Goal: Task Accomplishment & Management: Complete application form

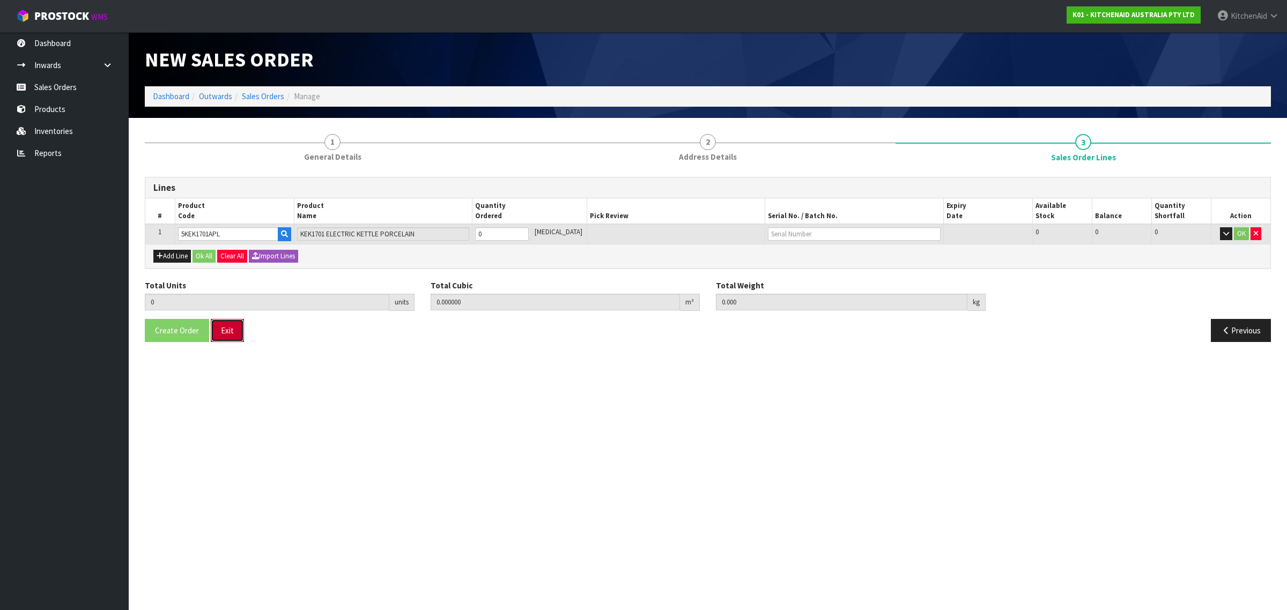
click at [239, 342] on button "Exit" at bounding box center [227, 330] width 33 height 23
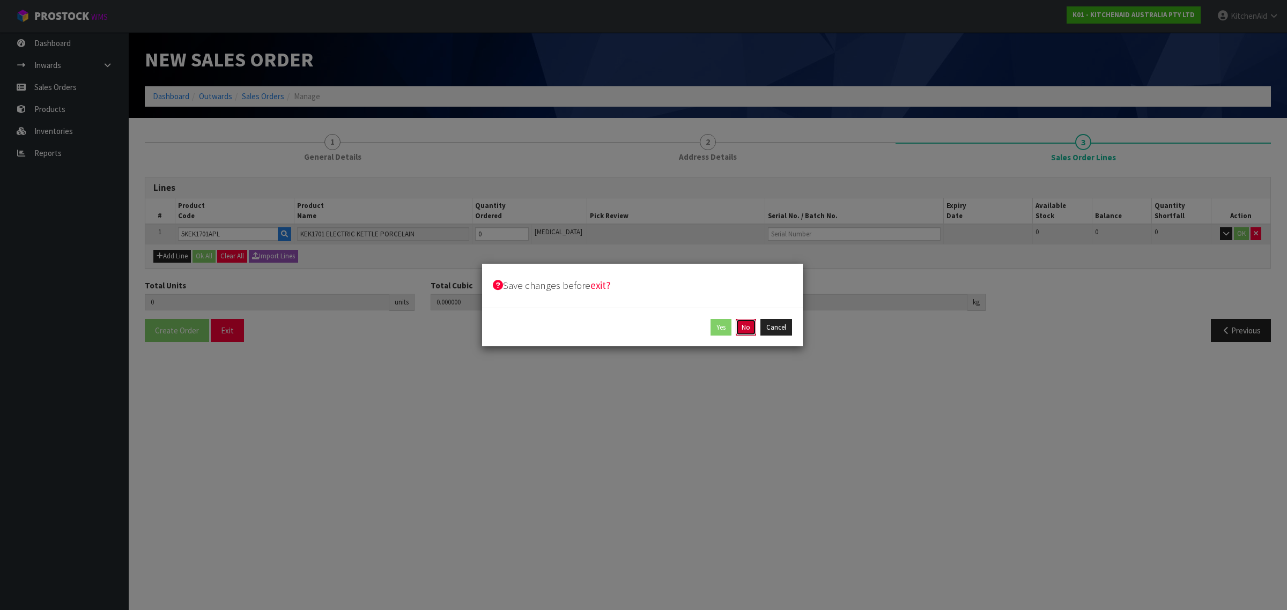
click at [746, 331] on button "No" at bounding box center [746, 327] width 20 height 17
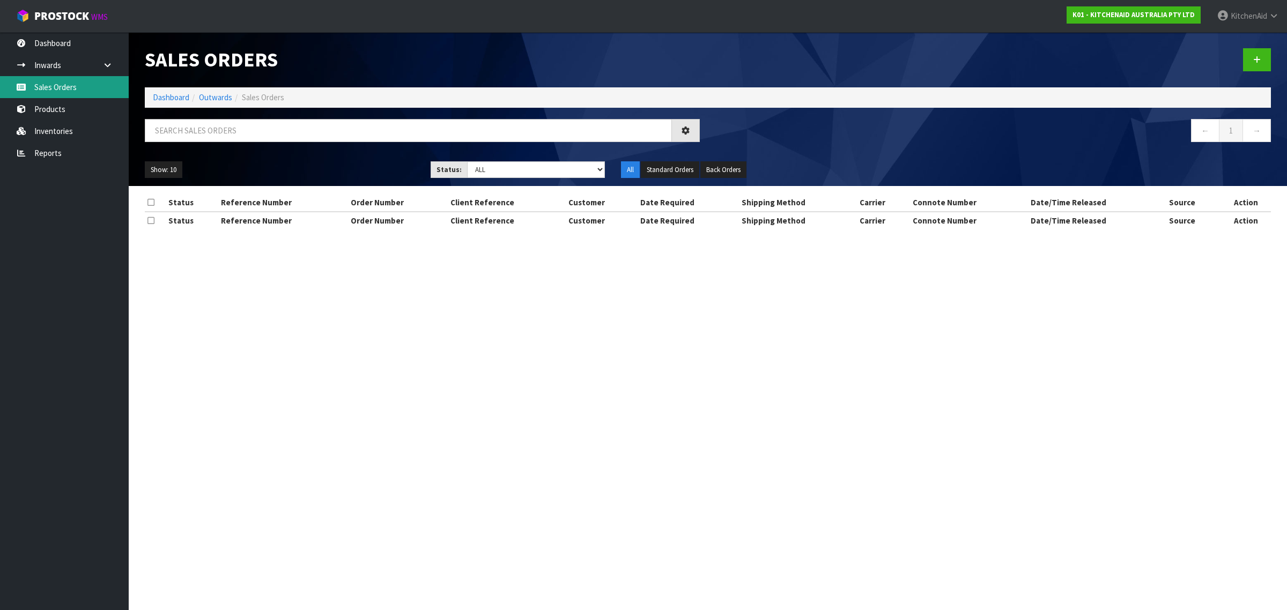
click at [70, 92] on link "Sales Orders" at bounding box center [64, 87] width 129 height 22
click at [268, 135] on input "text" at bounding box center [408, 130] width 527 height 23
paste input "0206776678"
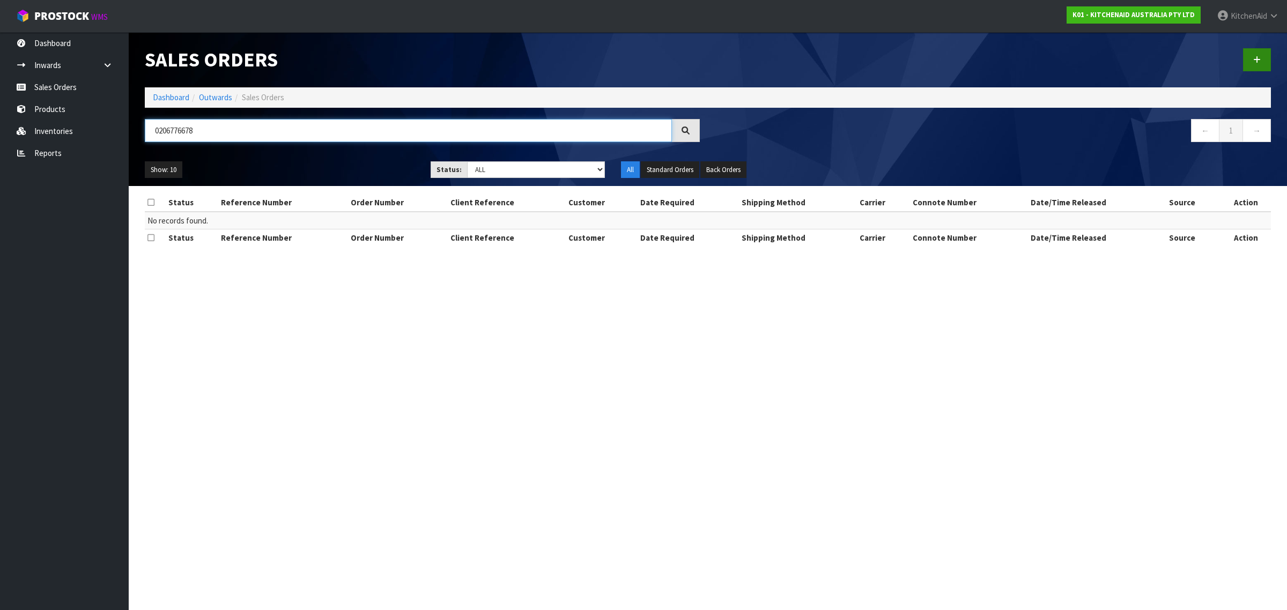
type input "0206776678"
click at [1259, 58] on icon at bounding box center [1258, 60] width 8 height 8
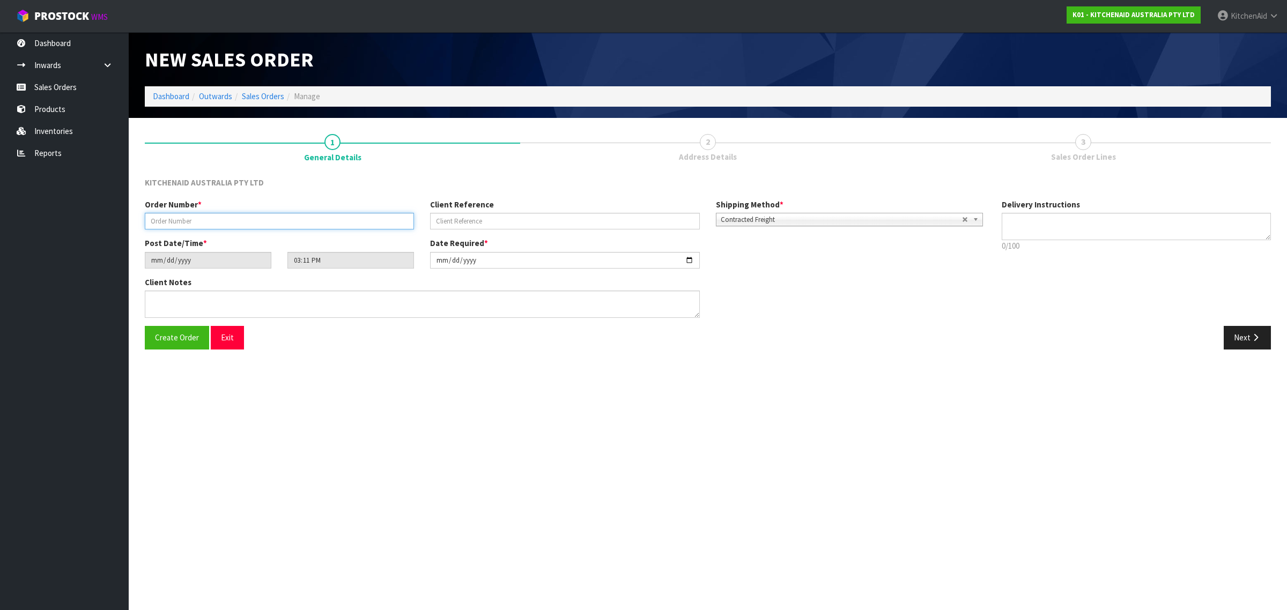
click at [271, 216] on input "text" at bounding box center [279, 221] width 269 height 17
paste input "0206776678"
type input "0206776678"
click at [491, 222] on input "text" at bounding box center [564, 221] width 269 height 17
paste input "KAAA-27037"
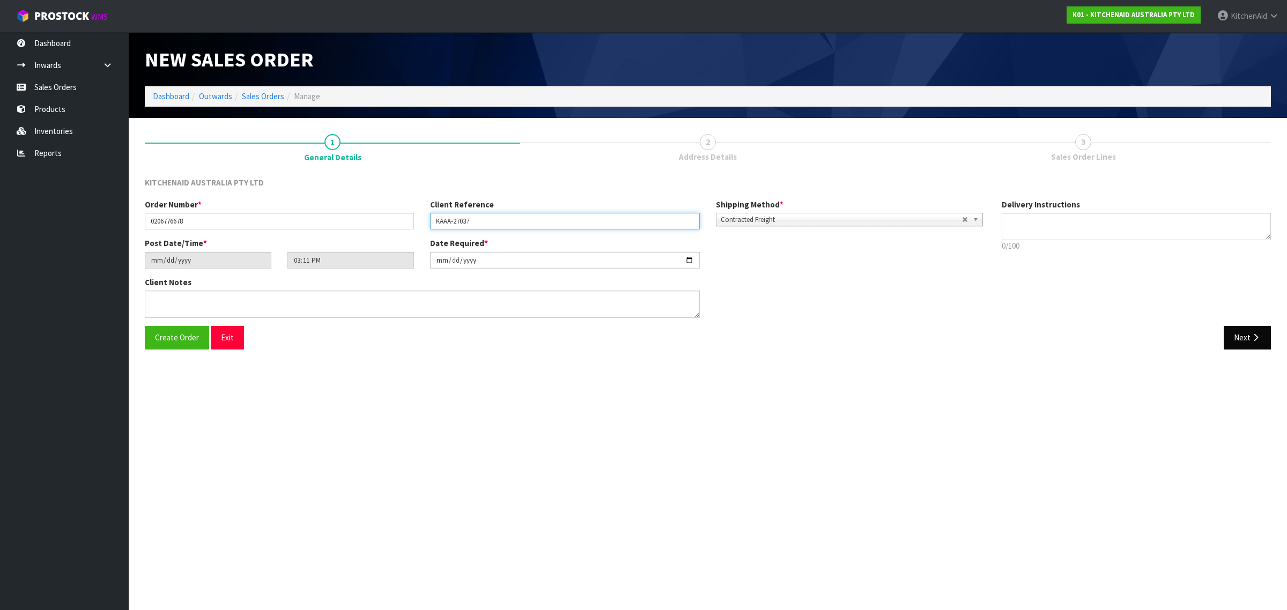
type input "KAAA-27037"
click at [1239, 345] on button "Next" at bounding box center [1247, 337] width 47 height 23
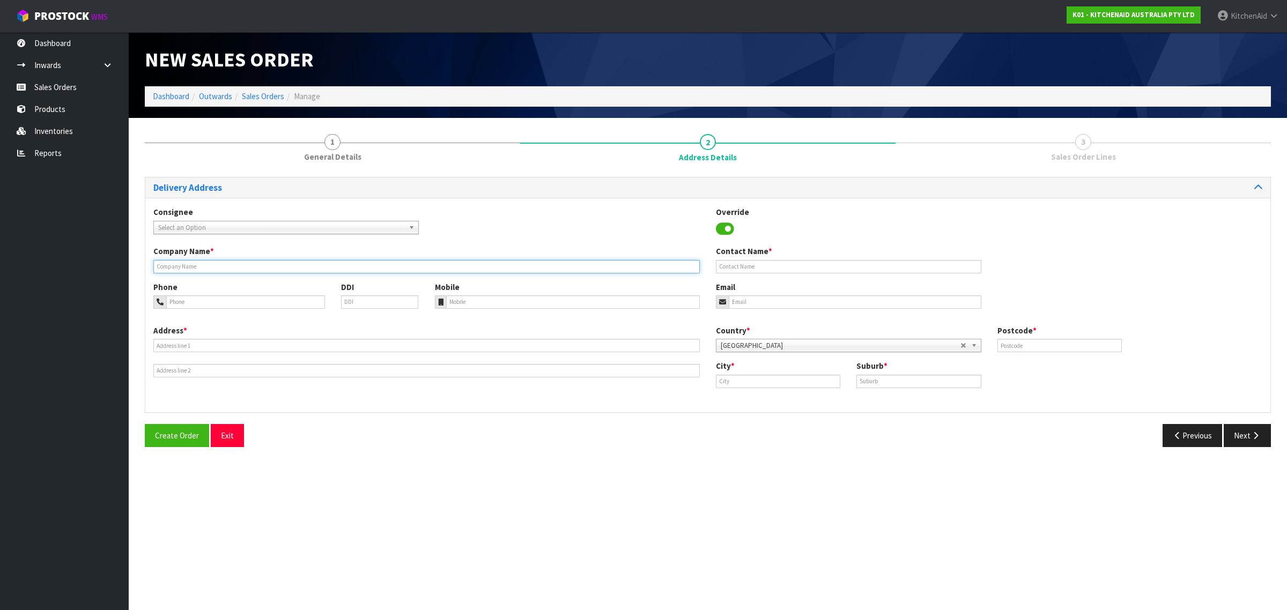
click at [226, 266] on input "text" at bounding box center [426, 266] width 547 height 13
paste input "ELECTRICAL SERVICE CENTRE"
type input "ELECTRICAL SERVICE CENTRE"
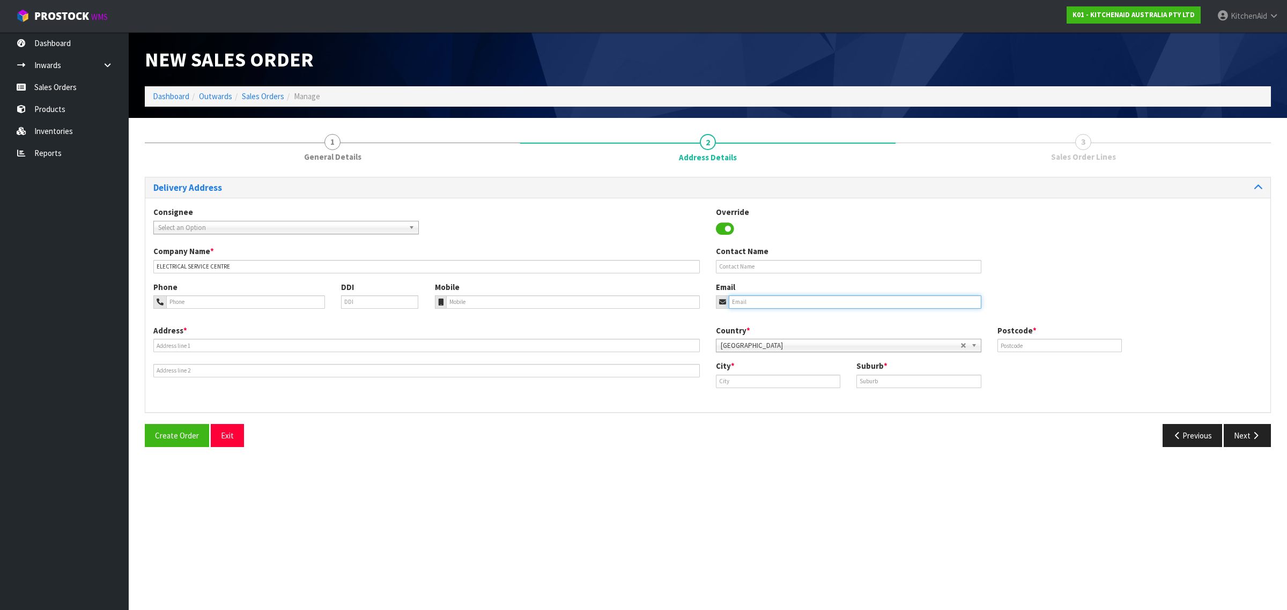
click at [803, 304] on input "email" at bounding box center [855, 302] width 253 height 13
paste input "[EMAIL_ADDRESS][DOMAIN_NAME]"
type input "[EMAIL_ADDRESS][DOMAIN_NAME]"
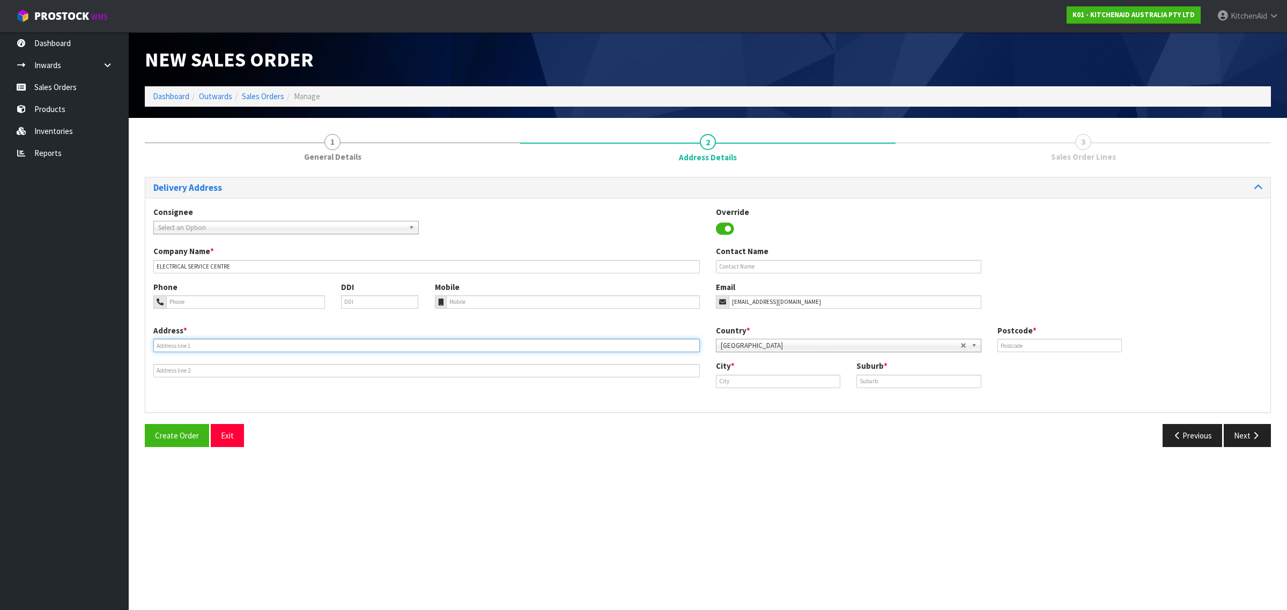
click at [310, 347] on input "text" at bounding box center [426, 345] width 547 height 13
paste input "[STREET_ADDRESS]"
drag, startPoint x: 285, startPoint y: 344, endPoint x: 130, endPoint y: 331, distance: 155.6
click at [130, 331] on section "1 General Details 2 Address Details 3 Sales Order Lines Delivery Address Consig…" at bounding box center [708, 290] width 1159 height 345
paste input "TAHUNANUI [PERSON_NAME] 7011"
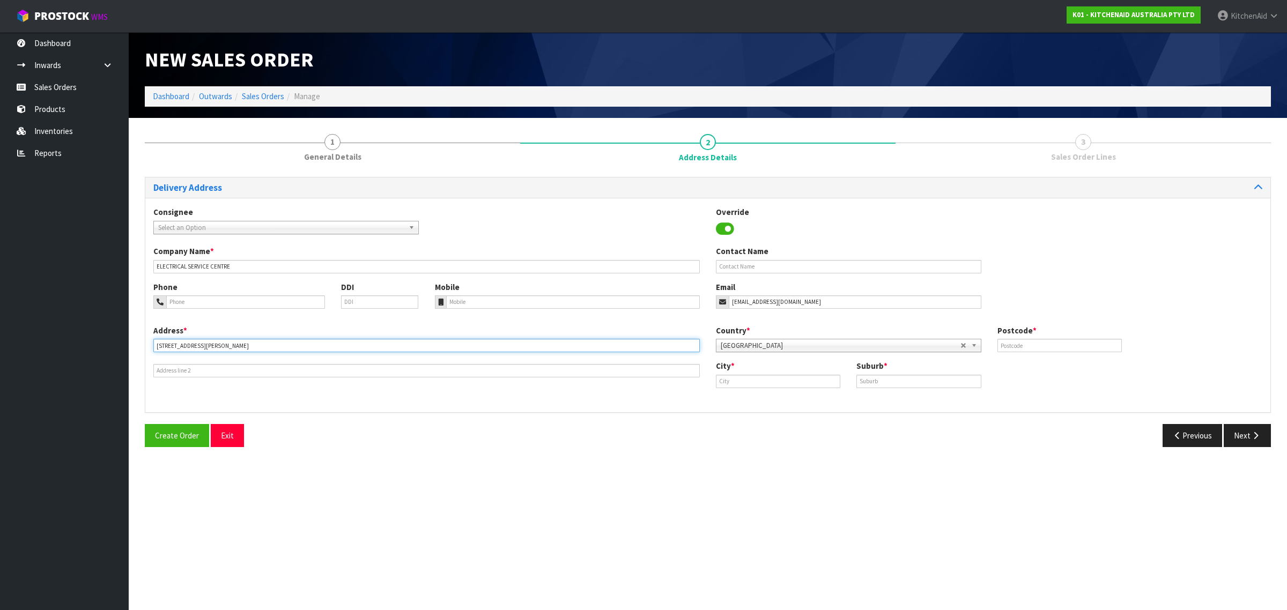
click at [262, 344] on input "[STREET_ADDRESS][PERSON_NAME]" at bounding box center [426, 345] width 547 height 13
type input "[STREET_ADDRESS] NELSON"
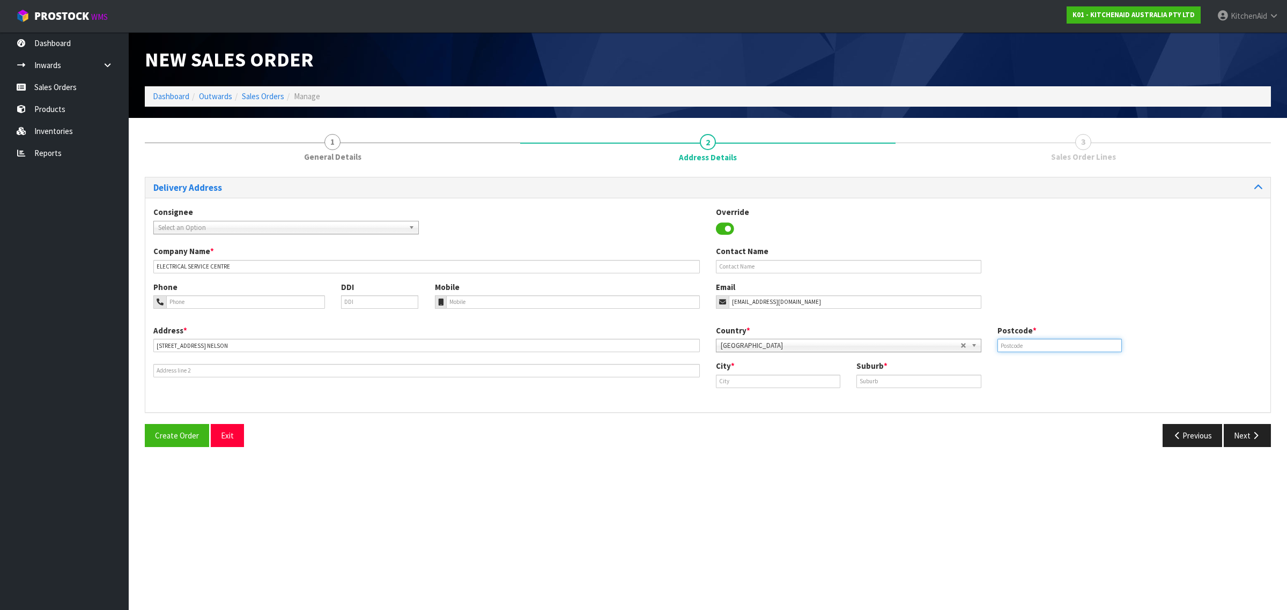
click at [1077, 348] on input "text" at bounding box center [1060, 345] width 124 height 13
paste input "7011"
type input "7011"
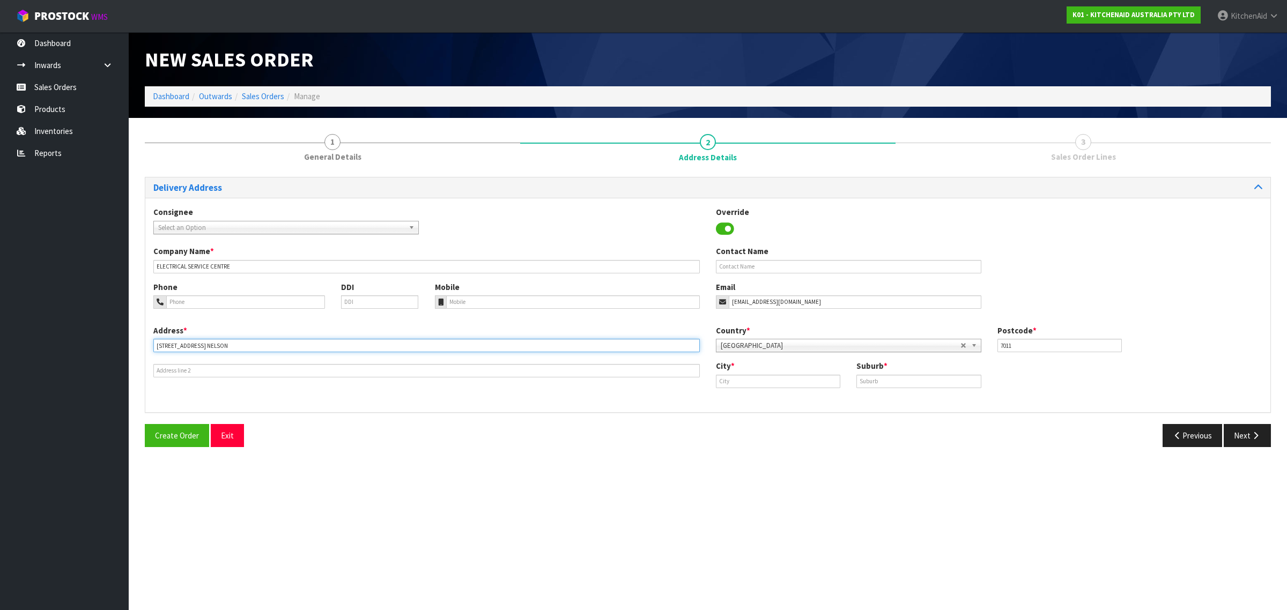
click at [242, 348] on input "[STREET_ADDRESS] NELSON" at bounding box center [426, 345] width 547 height 13
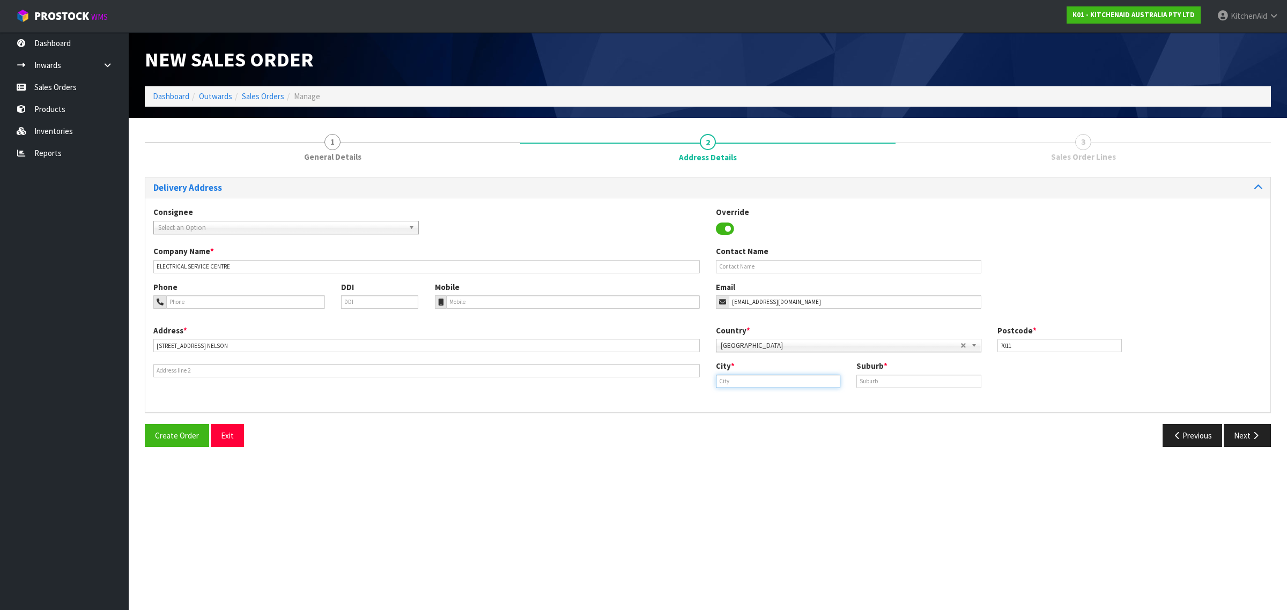
click at [800, 381] on input "text" at bounding box center [778, 381] width 124 height 13
paste input "[PERSON_NAME]"
click at [759, 407] on link "[PERSON_NAME]" at bounding box center [759, 400] width 85 height 14
type input "[PERSON_NAME]"
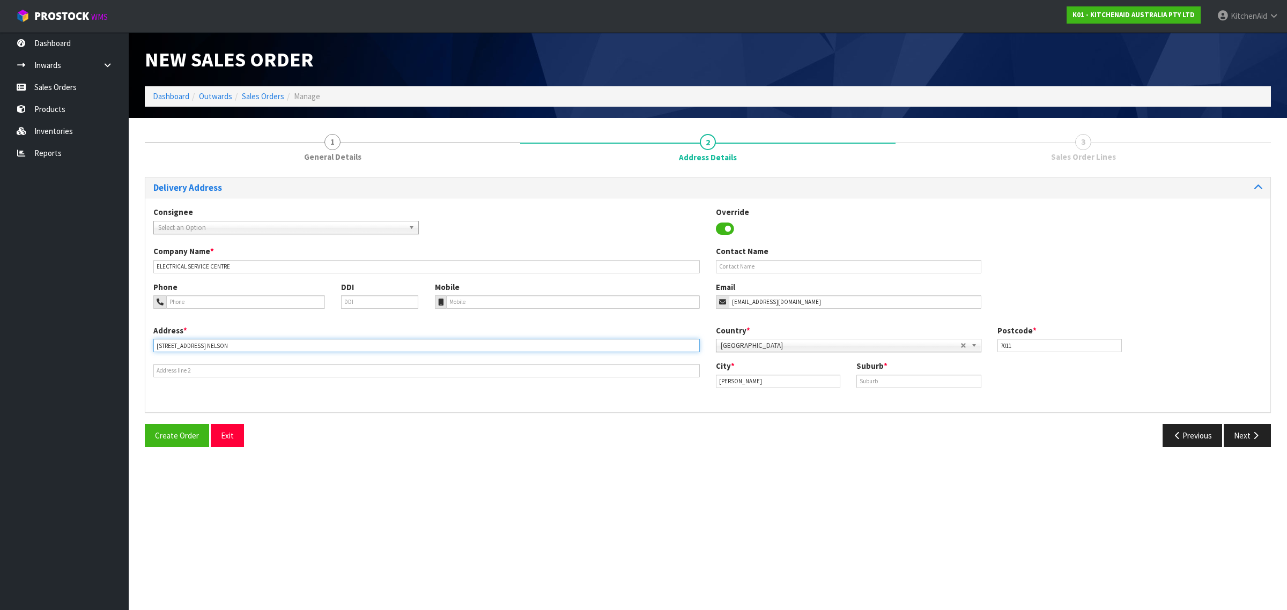
click at [219, 342] on input "[STREET_ADDRESS] NELSON" at bounding box center [426, 345] width 547 height 13
type input "[STREET_ADDRESS] [PERSON_NAME]"
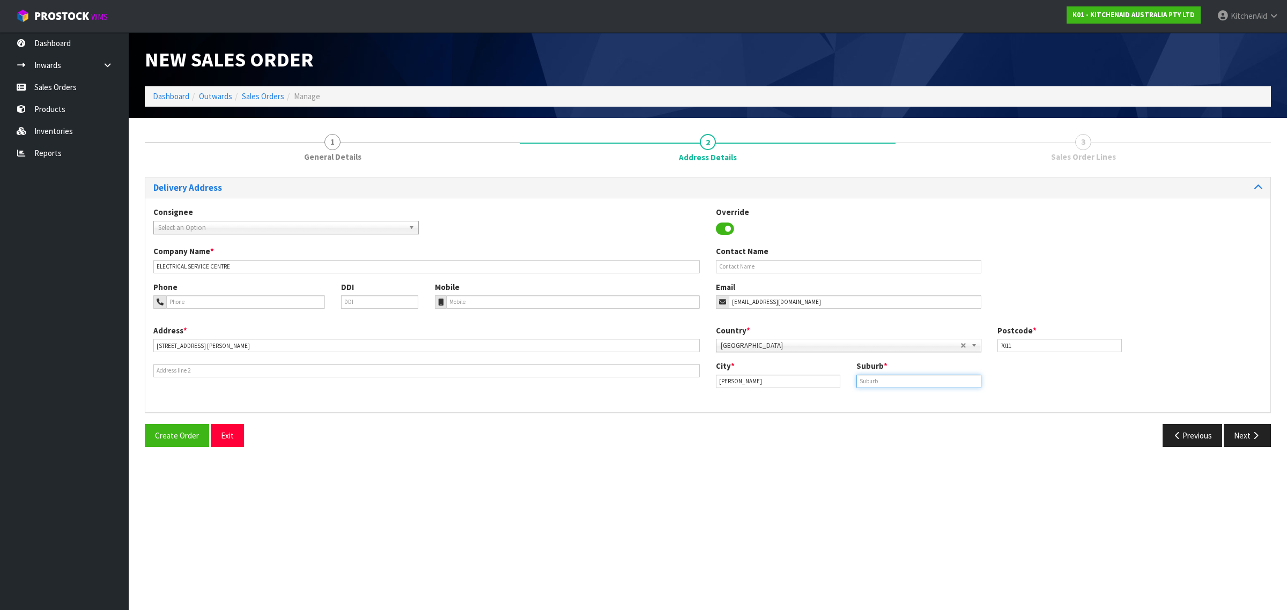
click at [889, 379] on input "text" at bounding box center [919, 381] width 124 height 13
paste input "TAHUNANUI"
type input "TAHUNANUI"
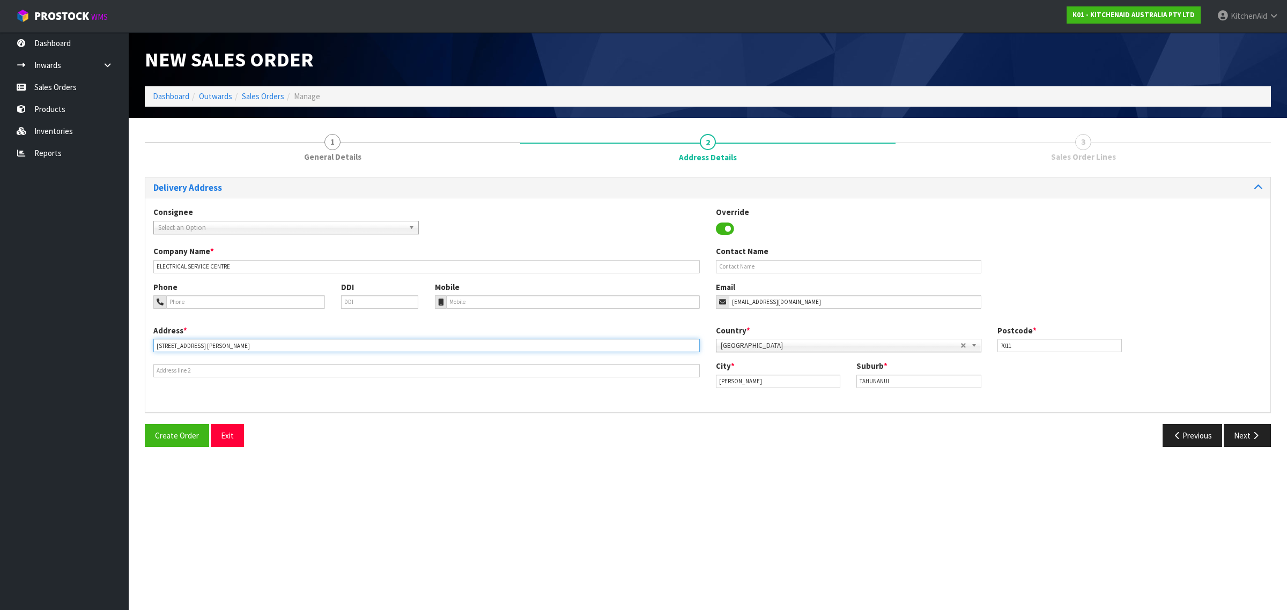
click at [237, 344] on input "[STREET_ADDRESS] [PERSON_NAME]" at bounding box center [426, 345] width 547 height 13
type input "[STREET_ADDRESS]"
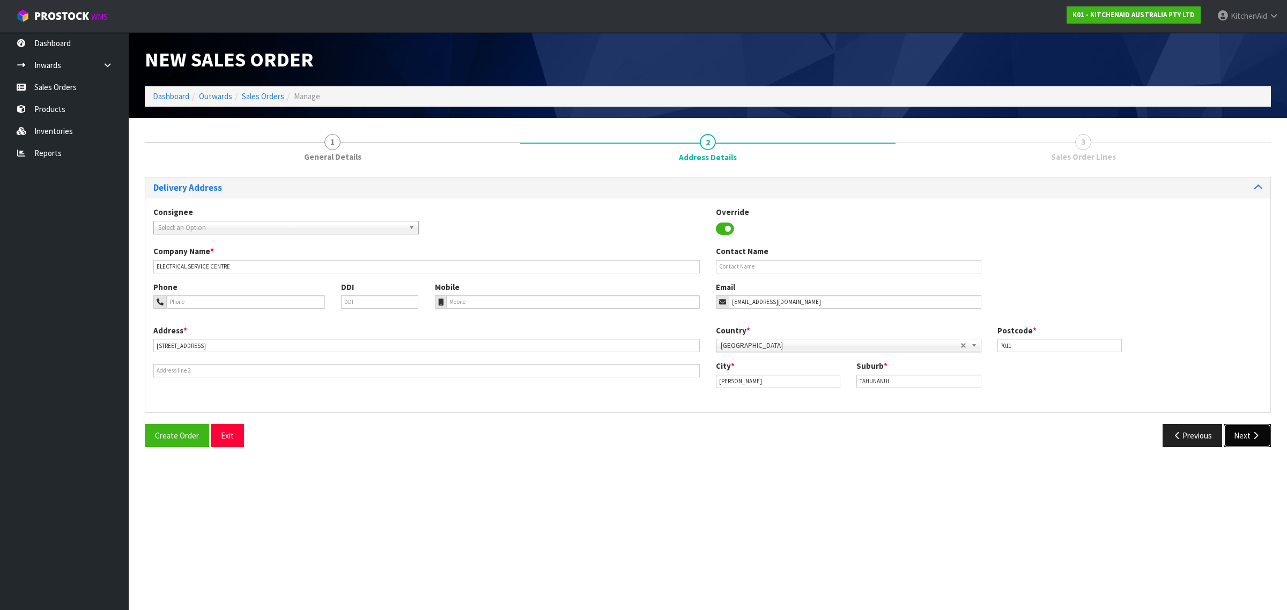
click at [1253, 436] on icon "button" at bounding box center [1256, 436] width 10 height 8
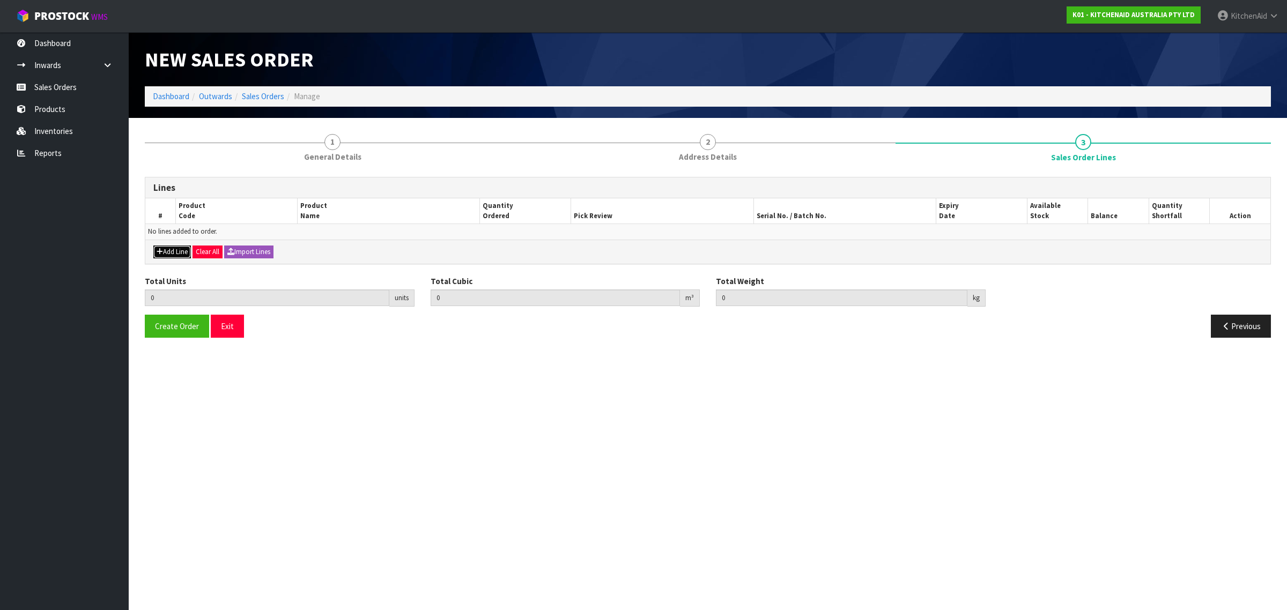
click at [175, 248] on button "Add Line" at bounding box center [172, 252] width 38 height 13
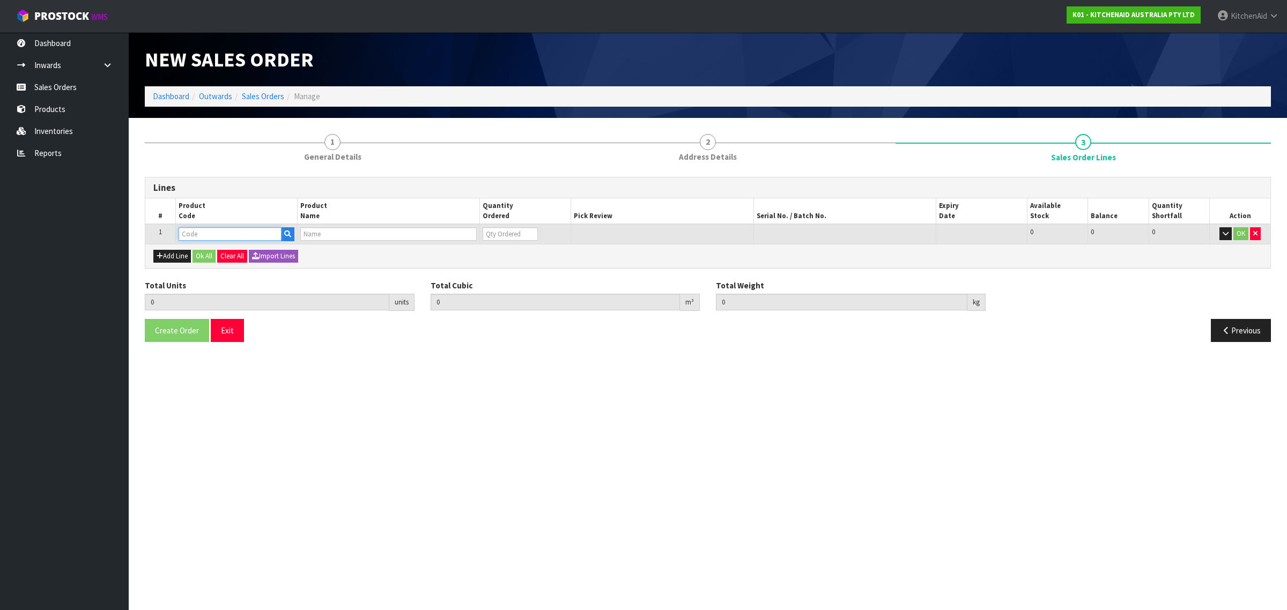
click at [237, 232] on input "text" at bounding box center [230, 233] width 103 height 13
paste input "WP241764"
type input "WP241764"
type input "0.000000"
type input "0.000"
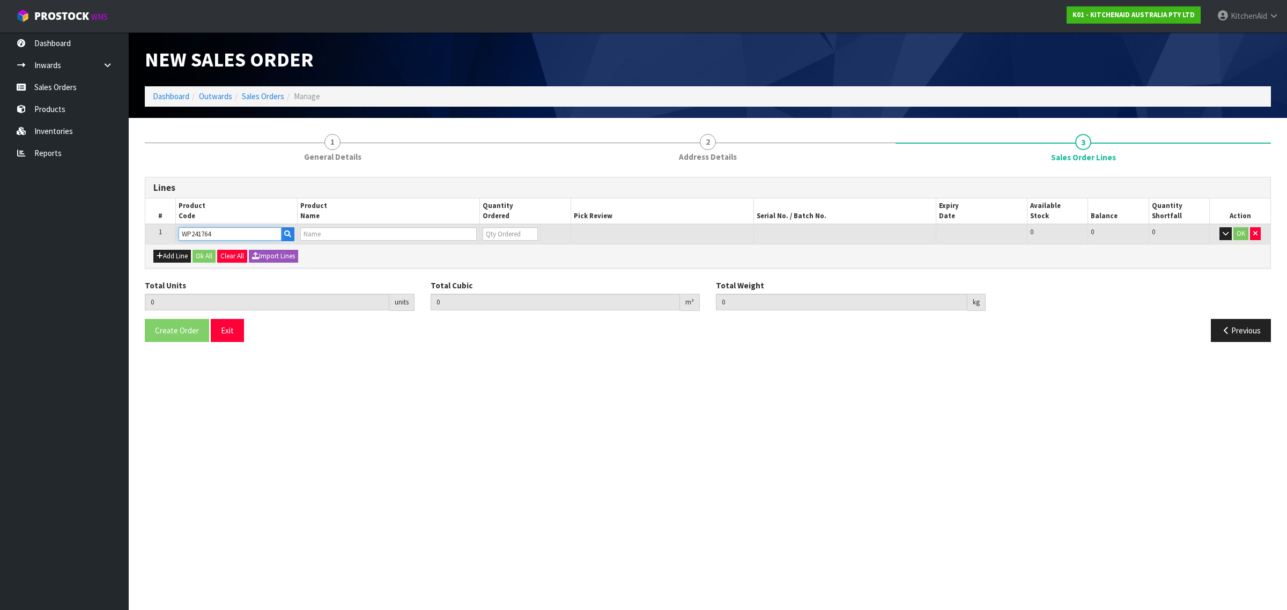
type input "K5 ARM BOWL LIFT"
type input "0"
type input "WP241764"
click at [529, 228] on input "0" at bounding box center [502, 233] width 54 height 13
type input "1"
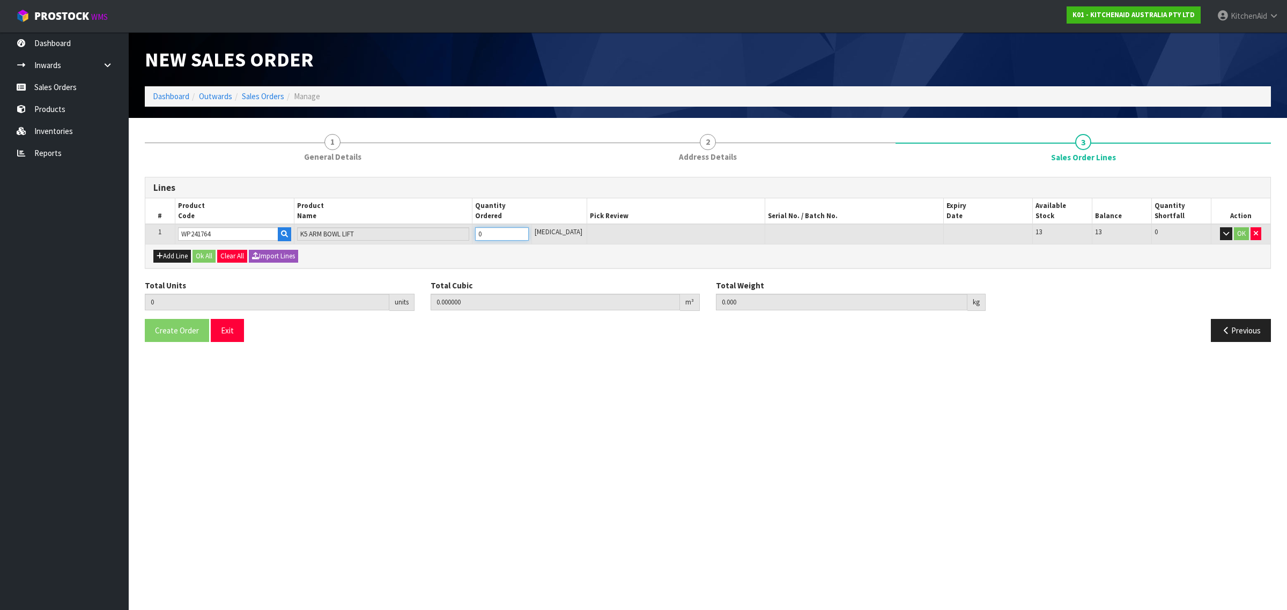
type input "0.000001"
type input "0.01"
type input "1"
click at [529, 229] on input "1" at bounding box center [502, 233] width 54 height 13
click at [203, 256] on button "Ok All" at bounding box center [204, 256] width 23 height 13
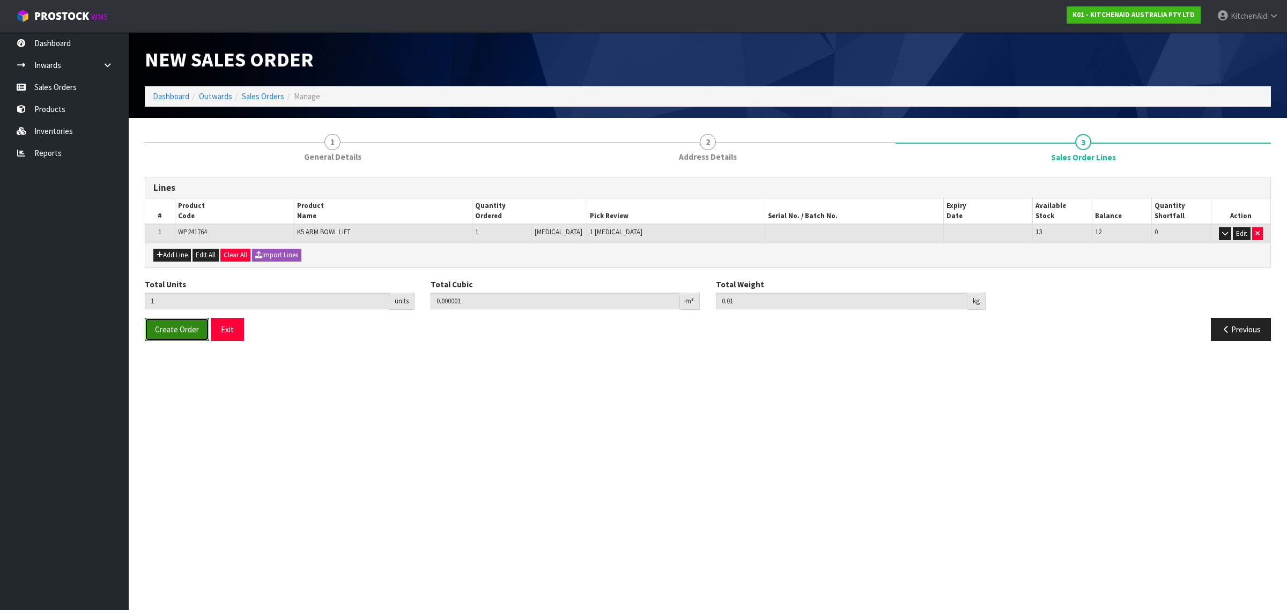
click at [171, 329] on span "Create Order" at bounding box center [177, 330] width 44 height 10
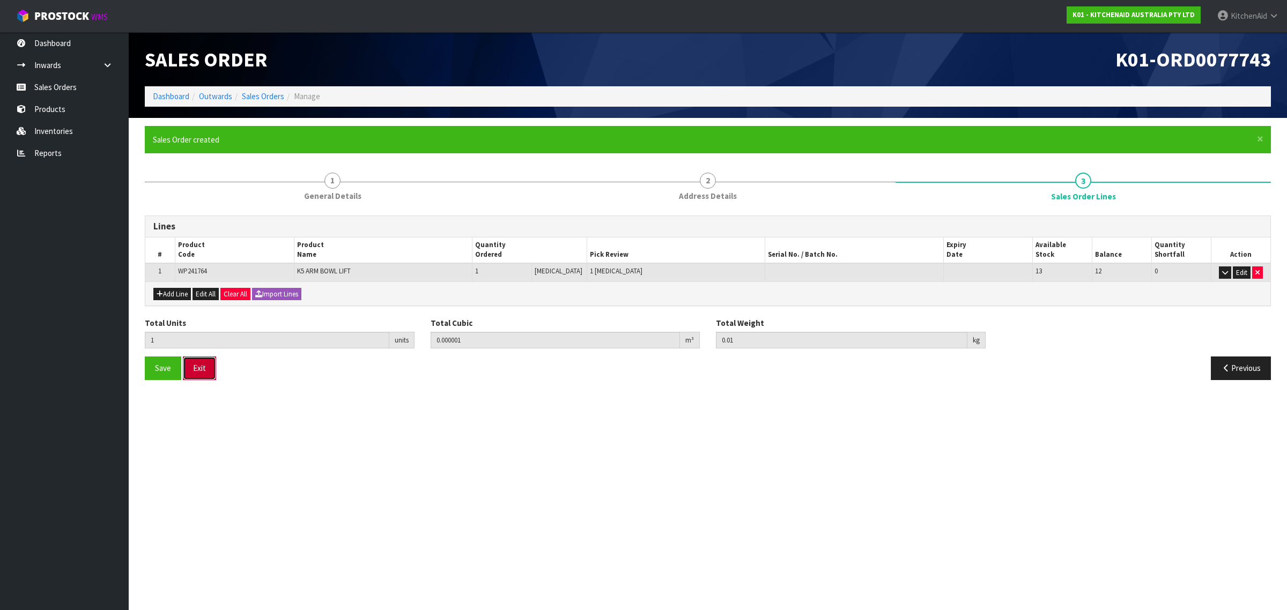
drag, startPoint x: 205, startPoint y: 366, endPoint x: 199, endPoint y: 371, distance: 8.0
click at [204, 366] on button "Exit" at bounding box center [199, 368] width 33 height 23
